Goal: Check status: Check status

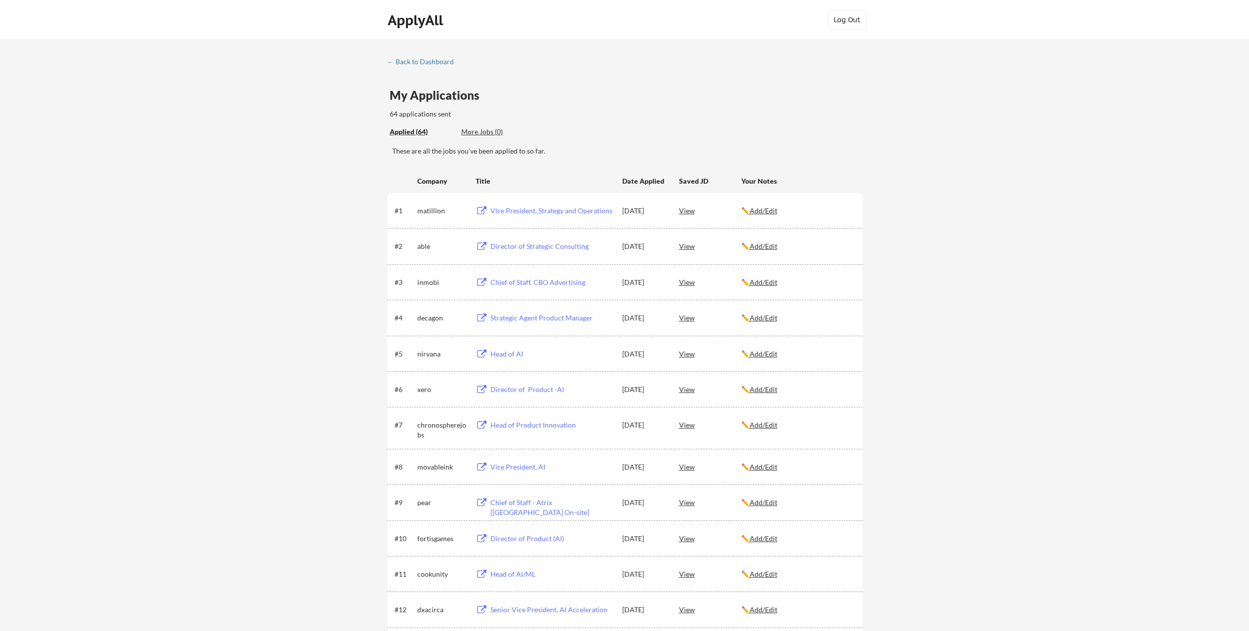
click at [424, 216] on div "matillion" at bounding box center [441, 211] width 49 height 18
click at [424, 213] on div "matillion" at bounding box center [441, 211] width 49 height 10
click at [424, 212] on div "matillion" at bounding box center [441, 211] width 49 height 10
copy div "matillion"
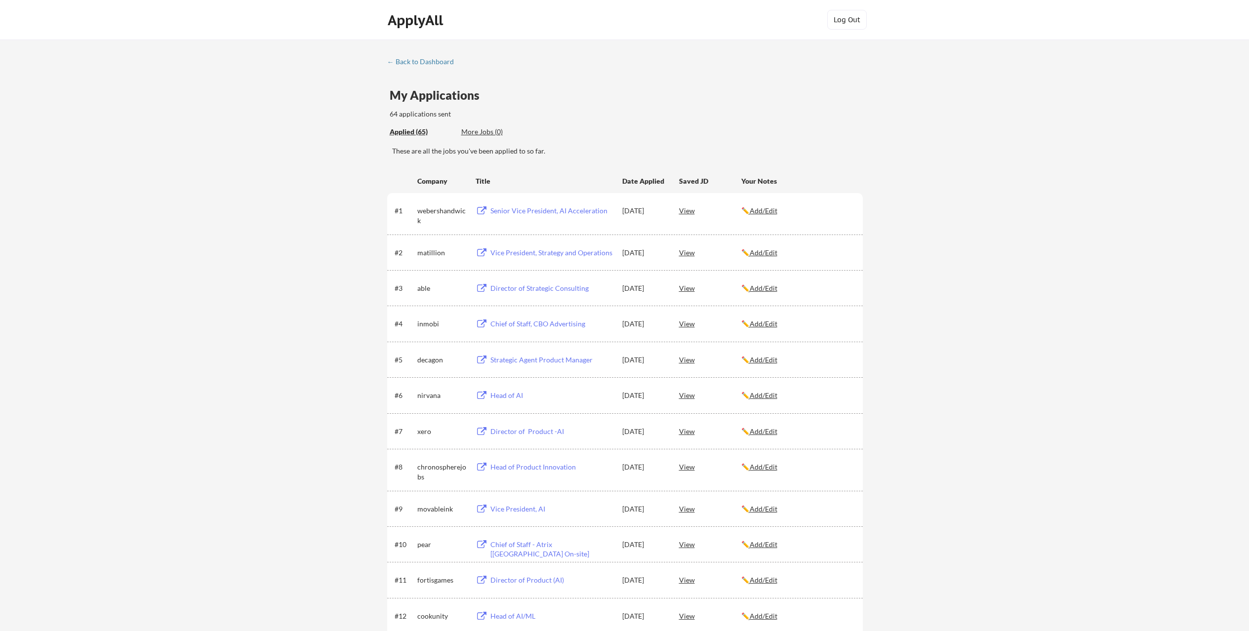
click at [451, 211] on div "webershandwick" at bounding box center [441, 215] width 49 height 19
copy div "webershandwick"
